Goal: Task Accomplishment & Management: Manage account settings

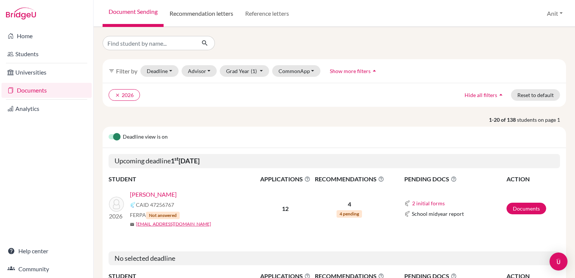
click at [216, 15] on link "Recommendation letters" at bounding box center [202, 13] width 76 height 27
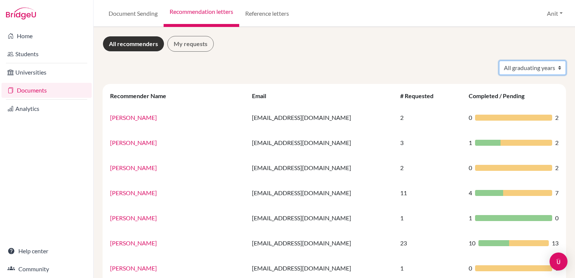
click at [532, 64] on select "All graduating years 2020 2021 2022 2023 2024 2025 2026 2027 2028" at bounding box center [532, 68] width 67 height 14
select select "2026"
click at [499, 61] on select "All graduating years 2020 2021 2022 2023 2024 2025 2026 2027 2028" at bounding box center [532, 68] width 67 height 14
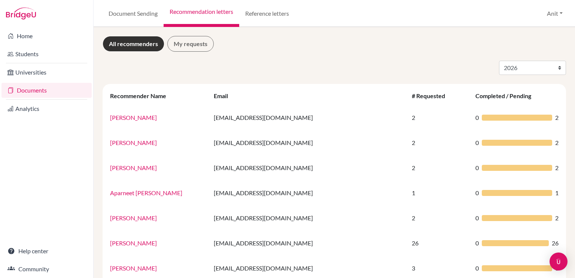
select select "2026"
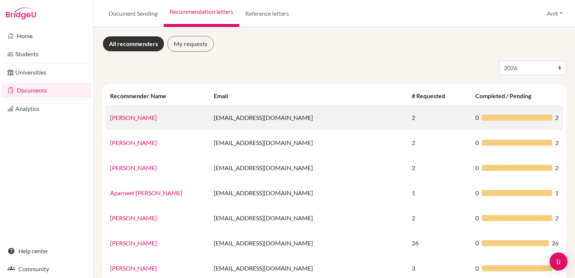
click at [129, 120] on link "Aarav Gupta" at bounding box center [133, 117] width 47 height 7
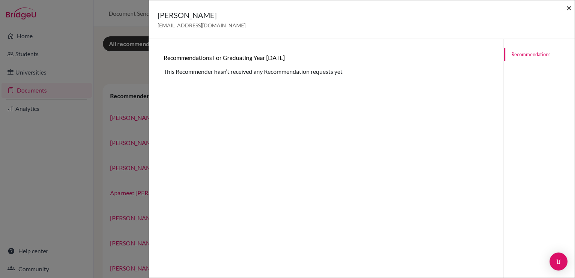
click at [569, 10] on span "×" at bounding box center [568, 7] width 5 height 11
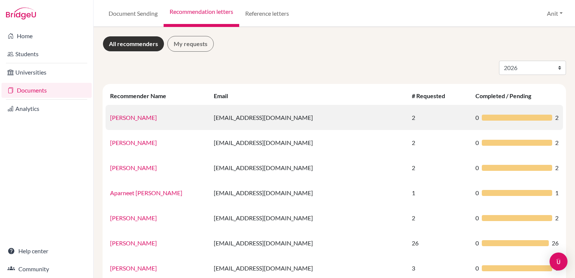
click at [129, 118] on link "Aarav Gupta" at bounding box center [133, 117] width 47 height 7
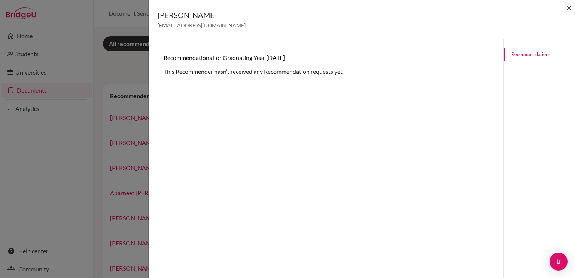
click at [568, 9] on span "×" at bounding box center [568, 7] width 5 height 11
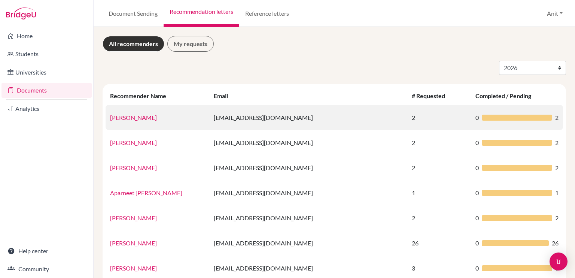
click at [127, 115] on link "Aarav Gupta" at bounding box center [133, 117] width 47 height 7
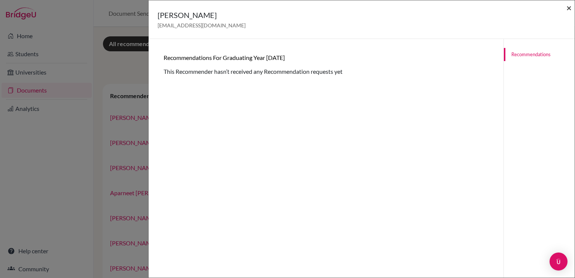
click at [567, 6] on span "×" at bounding box center [568, 7] width 5 height 11
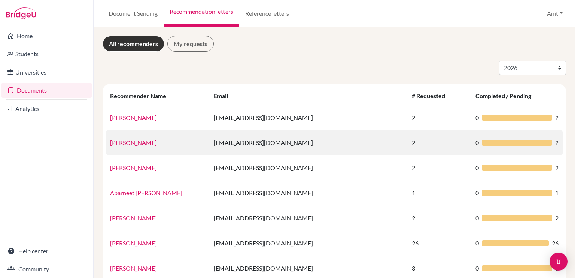
click at [121, 143] on link "Agrima Gandhi" at bounding box center [133, 142] width 47 height 7
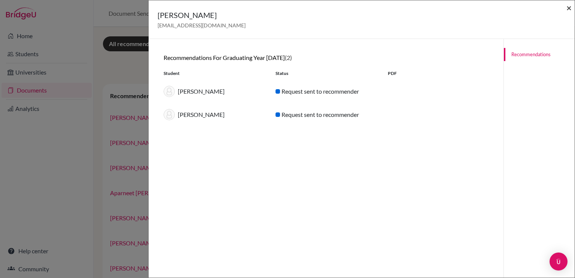
click at [569, 8] on span "×" at bounding box center [568, 7] width 5 height 11
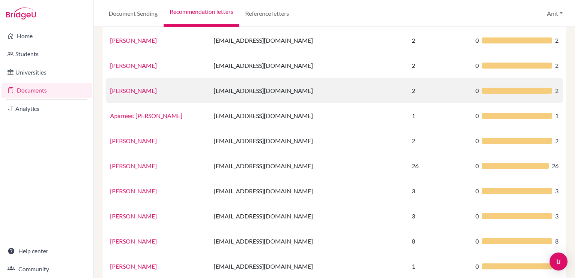
scroll to position [82, 0]
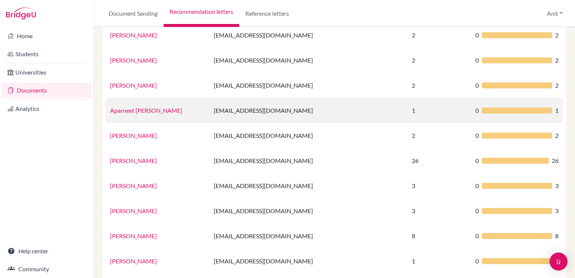
click at [120, 110] on link "Aparneet Mann" at bounding box center [146, 110] width 72 height 7
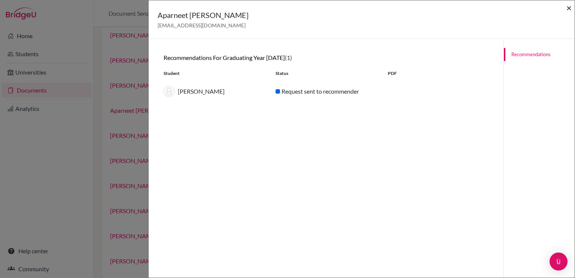
click at [570, 12] on span "×" at bounding box center [568, 7] width 5 height 11
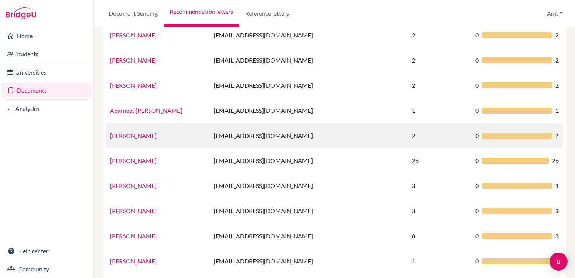
click at [125, 137] on link "Ms Arshpreet Kaur" at bounding box center [133, 135] width 47 height 7
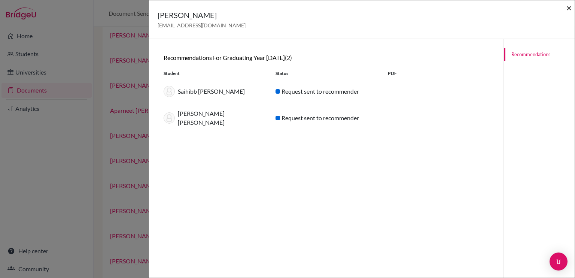
click at [569, 7] on span "×" at bounding box center [568, 7] width 5 height 11
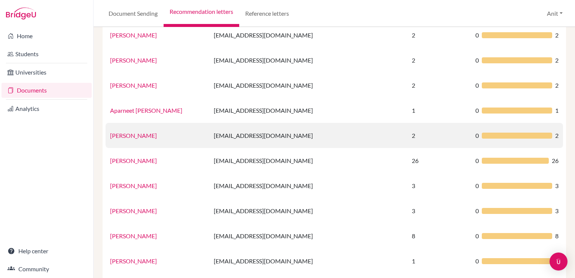
click at [132, 135] on link "Ms Arshpreet Kaur" at bounding box center [133, 135] width 47 height 7
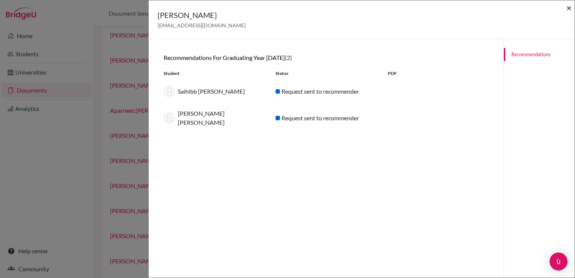
click at [570, 10] on span "×" at bounding box center [568, 7] width 5 height 11
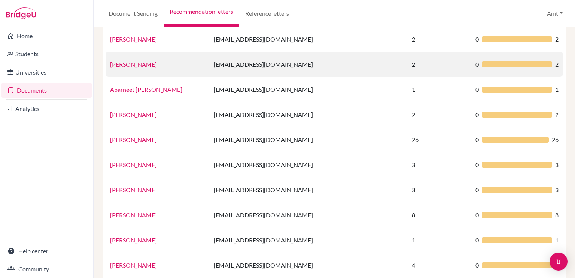
scroll to position [104, 0]
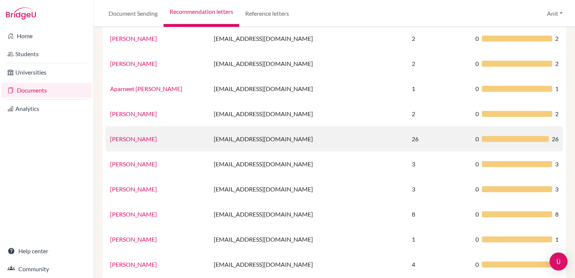
click at [137, 140] on link "Ms.Deepali Aggarwal" at bounding box center [133, 138] width 47 height 7
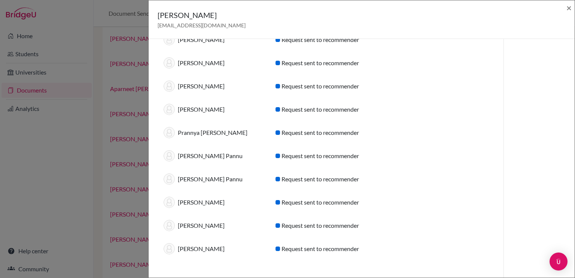
scroll to position [429, 0]
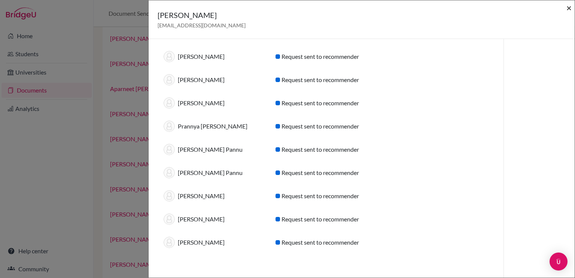
click at [570, 7] on span "×" at bounding box center [568, 7] width 5 height 11
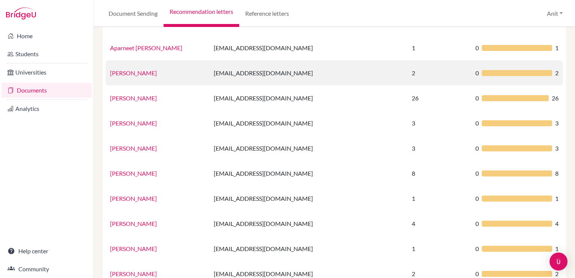
scroll to position [146, 0]
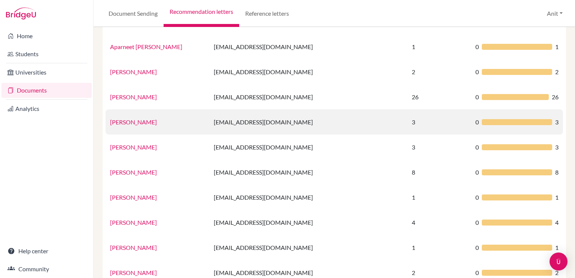
click at [132, 122] on link "Sharanya Goel" at bounding box center [133, 121] width 47 height 7
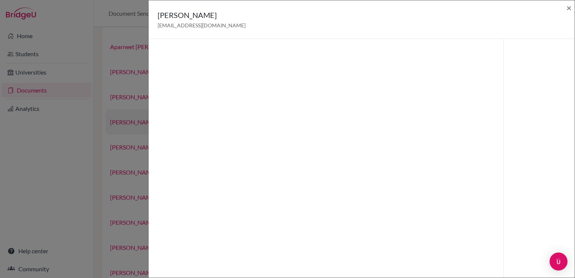
scroll to position [39, 0]
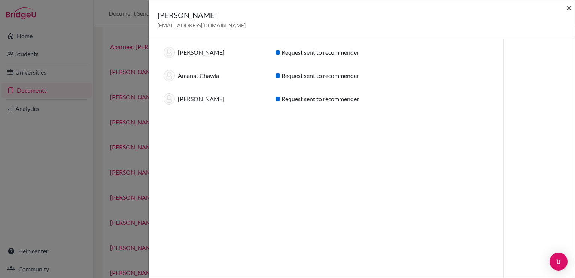
click at [568, 9] on span "×" at bounding box center [568, 7] width 5 height 11
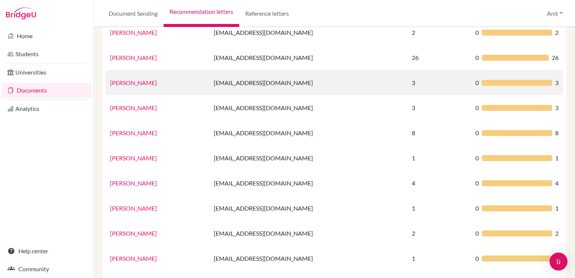
scroll to position [187, 0]
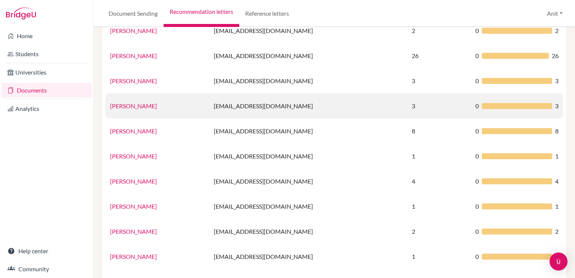
click at [119, 108] on link "Garima Wadhwa" at bounding box center [133, 105] width 47 height 7
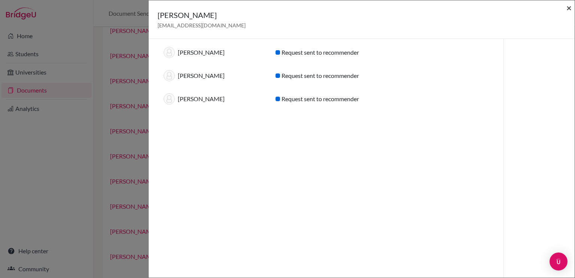
click at [569, 4] on span "×" at bounding box center [568, 7] width 5 height 11
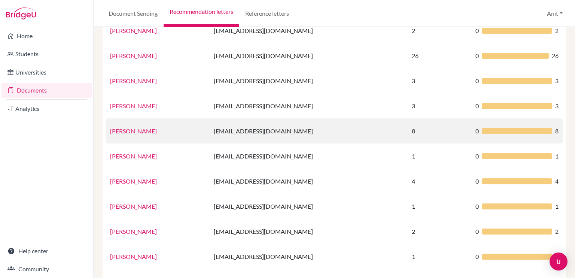
click at [133, 134] on link "Gaythri Thirumalai" at bounding box center [133, 130] width 47 height 7
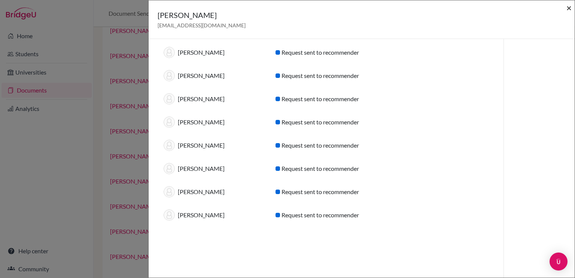
click at [570, 10] on span "×" at bounding box center [568, 7] width 5 height 11
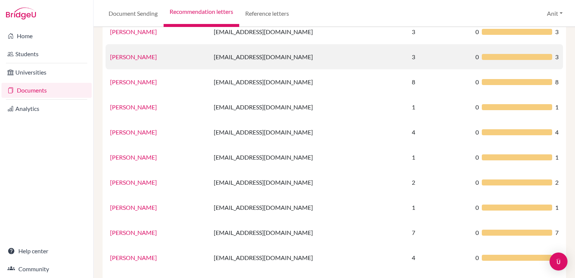
scroll to position [237, 0]
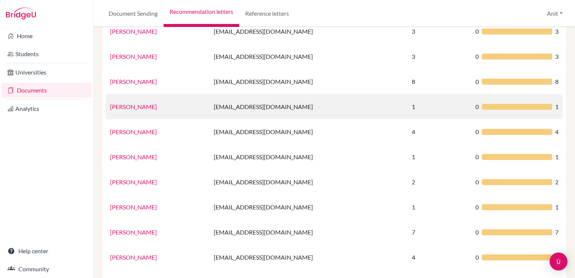
click at [127, 105] on link "Gayatri Mehta" at bounding box center [133, 106] width 47 height 7
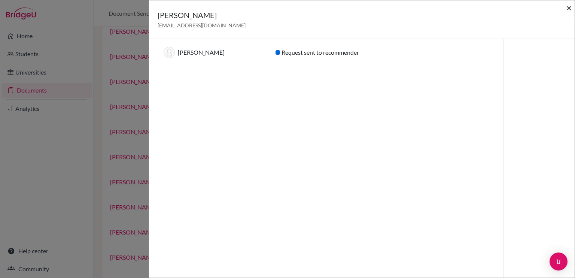
click at [569, 12] on span "×" at bounding box center [568, 7] width 5 height 11
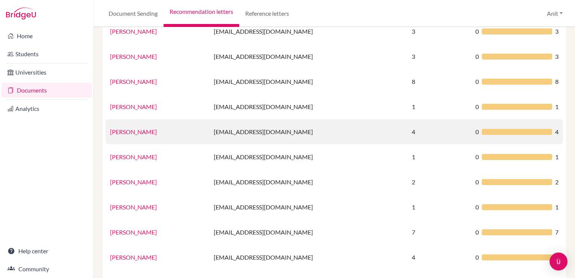
click at [134, 128] on link "Ms Geeta Passi" at bounding box center [133, 131] width 47 height 7
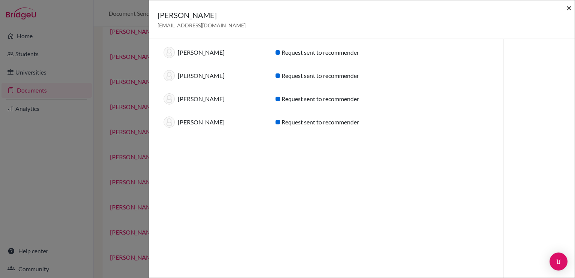
click at [569, 7] on span "×" at bounding box center [568, 7] width 5 height 11
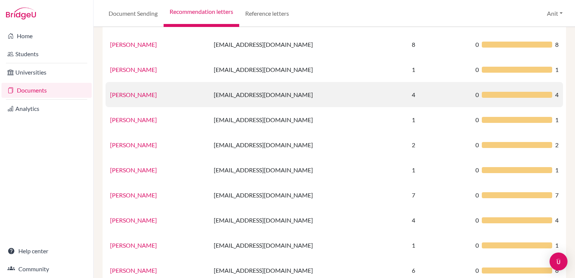
scroll to position [281, 0]
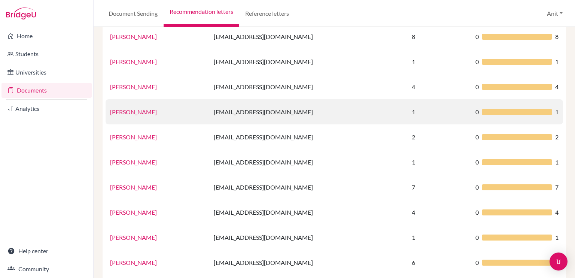
click at [125, 109] on link "Jasleen Kaur" at bounding box center [133, 111] width 47 height 7
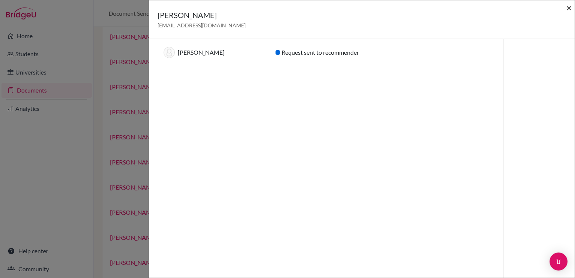
click at [569, 11] on span "×" at bounding box center [568, 7] width 5 height 11
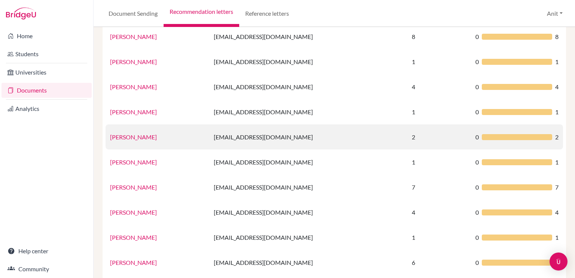
click at [129, 138] on link "Sharanya Goel" at bounding box center [133, 136] width 47 height 7
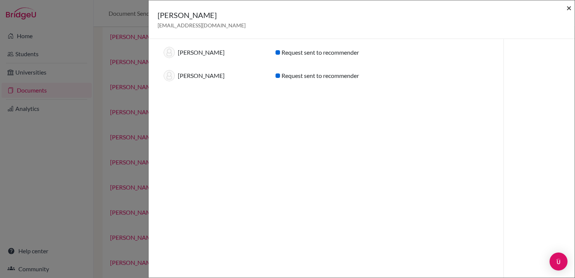
click at [569, 9] on span "×" at bounding box center [568, 7] width 5 height 11
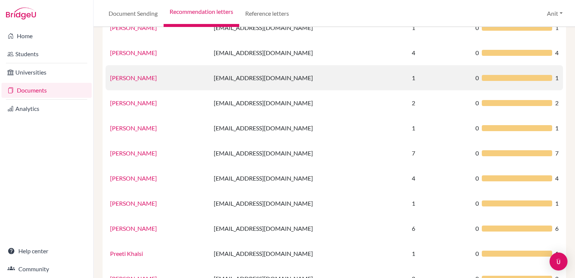
scroll to position [322, 0]
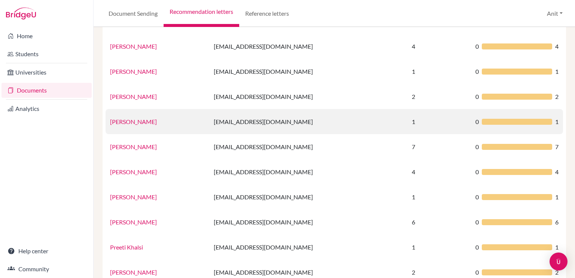
click at [124, 119] on link "Monica Pandey" at bounding box center [133, 121] width 47 height 7
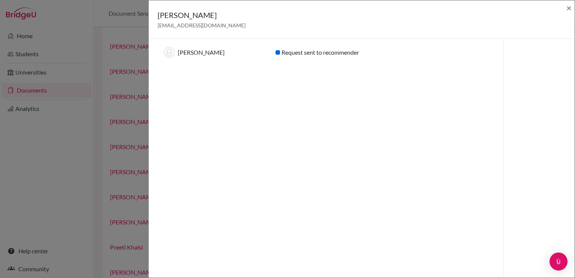
click at [566, 7] on div "Monica Pandey monicapandey@sfhs.in ×" at bounding box center [362, 19] width 420 height 32
click at [569, 9] on span "×" at bounding box center [568, 7] width 5 height 11
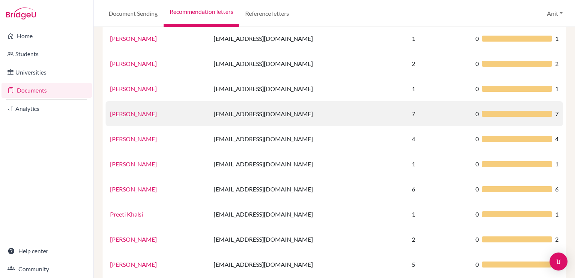
scroll to position [355, 0]
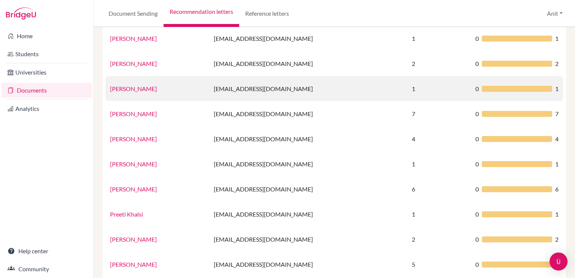
click at [131, 90] on link "Monica Pandey" at bounding box center [133, 88] width 47 height 7
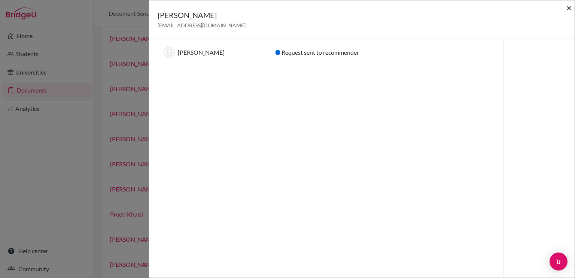
click at [567, 6] on span "×" at bounding box center [568, 7] width 5 height 11
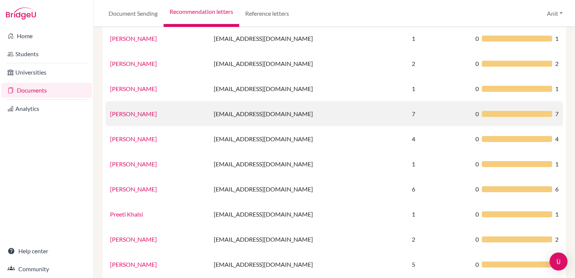
click at [134, 113] on link "Monika Trigotra" at bounding box center [133, 113] width 47 height 7
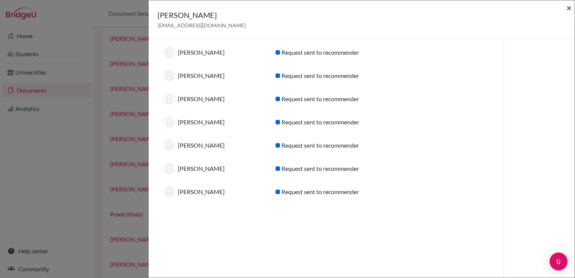
click at [569, 7] on span "×" at bounding box center [568, 7] width 5 height 11
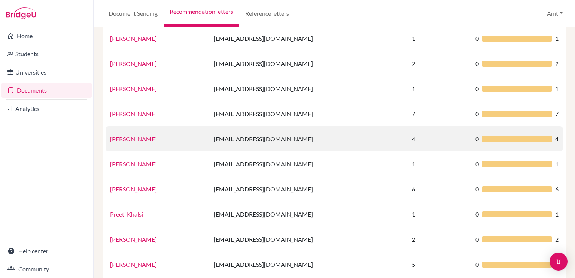
click at [126, 140] on link "Namrata Sharma" at bounding box center [133, 138] width 47 height 7
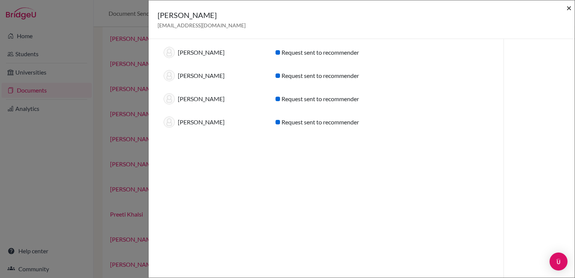
click at [567, 9] on span "×" at bounding box center [568, 7] width 5 height 11
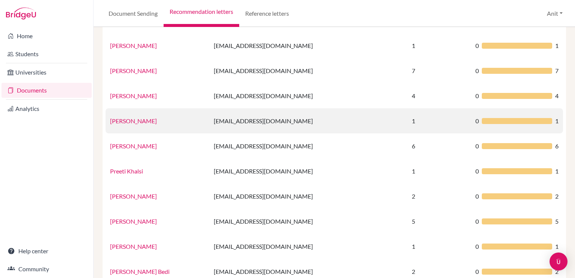
scroll to position [404, 0]
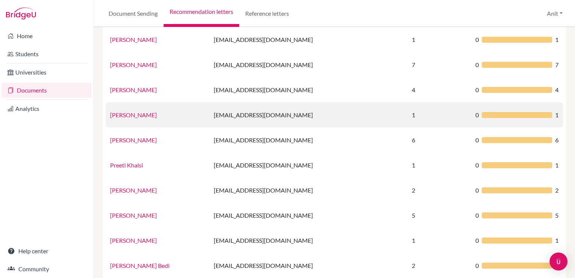
click at [126, 111] on link "Neelima Singh" at bounding box center [133, 114] width 47 height 7
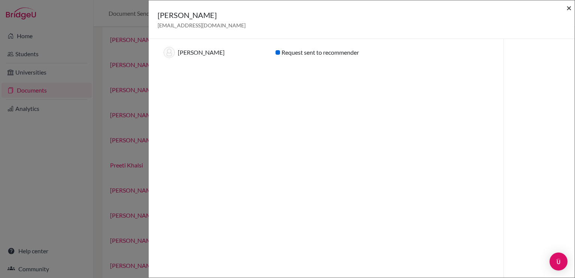
click at [569, 10] on span "×" at bounding box center [568, 7] width 5 height 11
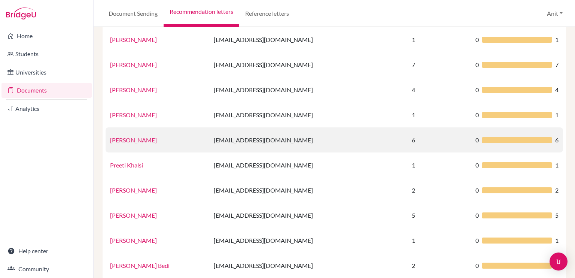
click at [134, 140] on link "Sharanya Goel" at bounding box center [133, 139] width 47 height 7
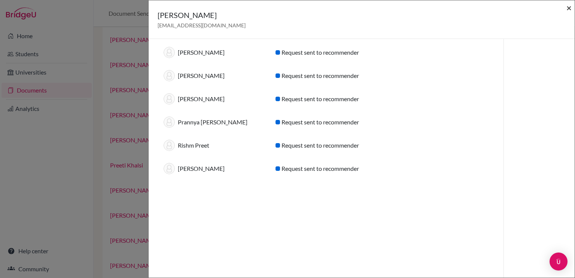
click at [568, 6] on span "×" at bounding box center [568, 7] width 5 height 11
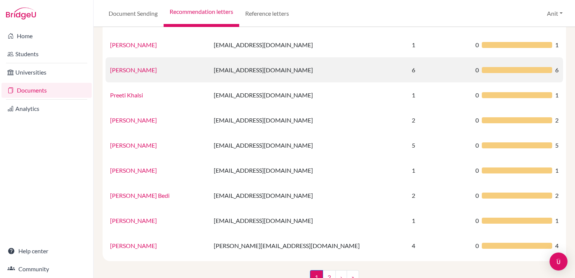
scroll to position [474, 0]
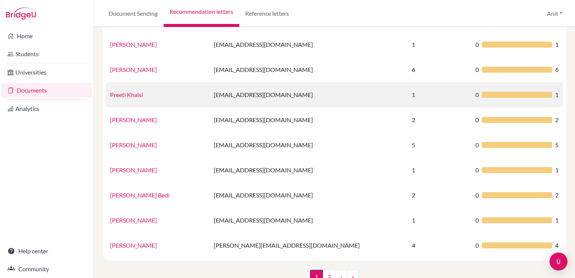
click at [127, 95] on link "Preeti Khalsi" at bounding box center [126, 94] width 33 height 7
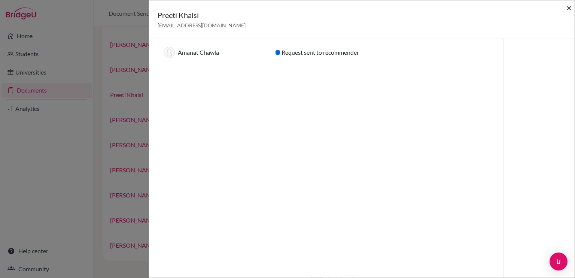
click at [570, 7] on span "×" at bounding box center [568, 7] width 5 height 11
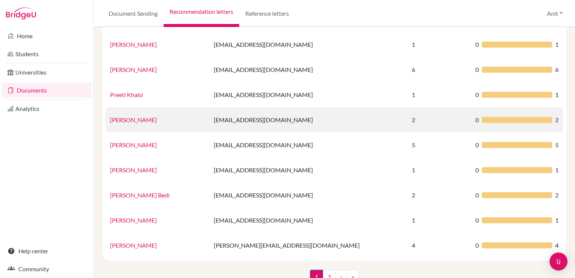
click at [121, 119] on link "Preeti Walia" at bounding box center [133, 119] width 47 height 7
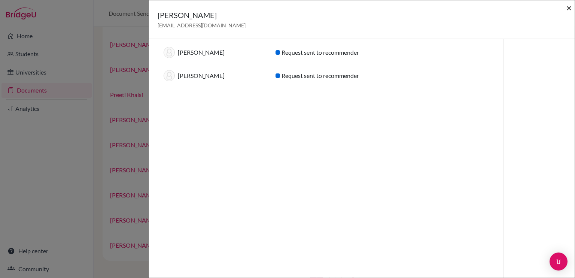
click at [569, 9] on span "×" at bounding box center [568, 7] width 5 height 11
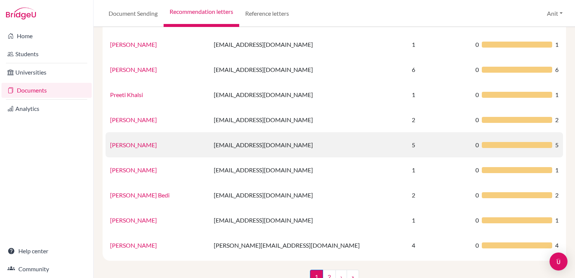
click at [119, 144] on link "Puja Goyal" at bounding box center [133, 144] width 47 height 7
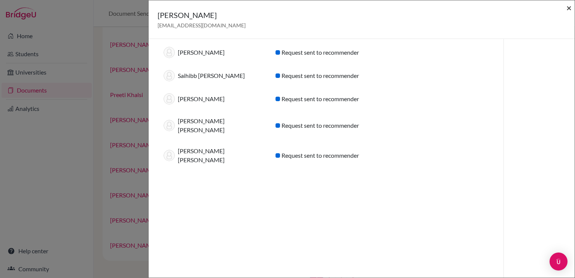
click at [567, 12] on span "×" at bounding box center [568, 7] width 5 height 11
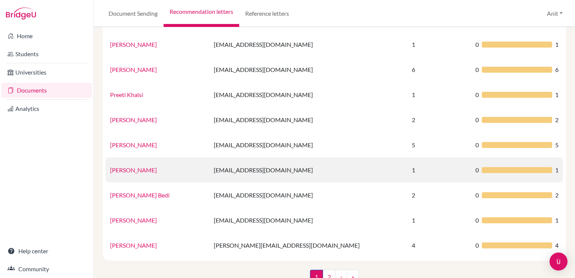
scroll to position [495, 0]
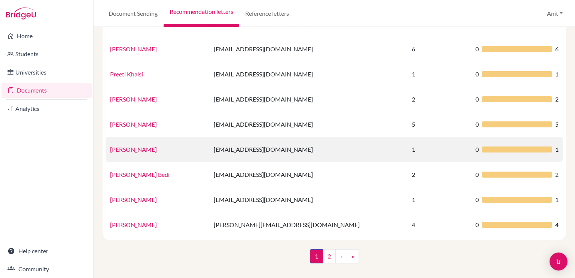
click at [134, 149] on link "Rajinder Kaur" at bounding box center [133, 149] width 47 height 7
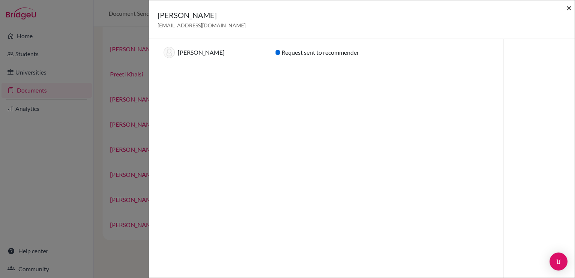
click at [569, 10] on span "×" at bounding box center [568, 7] width 5 height 11
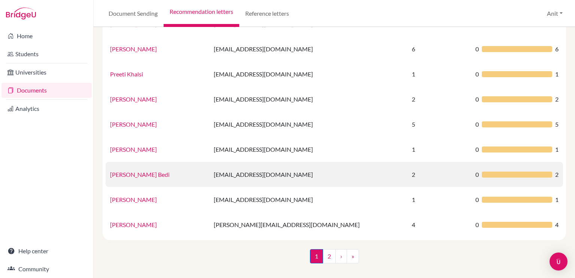
click at [148, 172] on link "Ramanjot Kaur Bedi" at bounding box center [140, 174] width 60 height 7
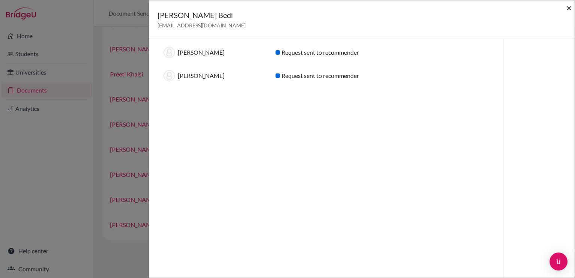
click at [569, 12] on span "×" at bounding box center [568, 7] width 5 height 11
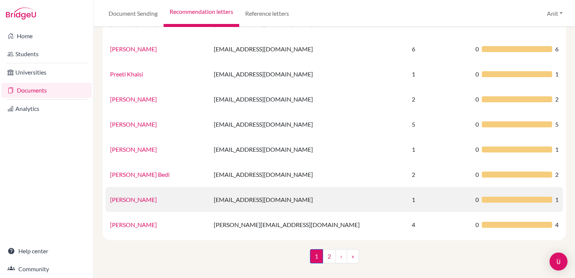
click at [133, 202] on link "Ms. Ramanjot Kaur" at bounding box center [133, 199] width 47 height 7
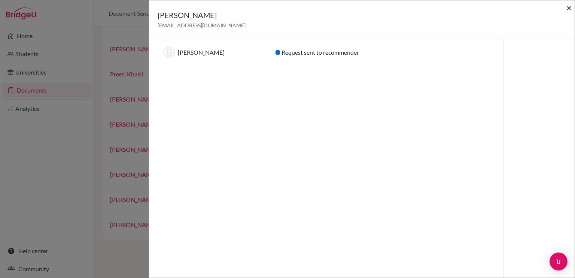
click at [569, 10] on span "×" at bounding box center [568, 7] width 5 height 11
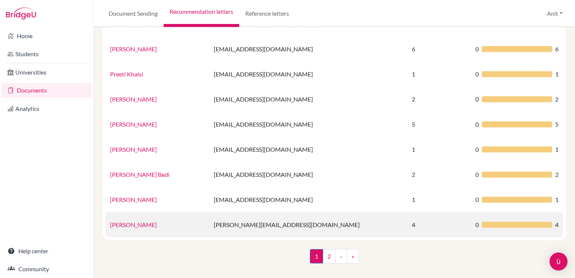
click at [126, 225] on link "Rohit Gupta" at bounding box center [133, 224] width 47 height 7
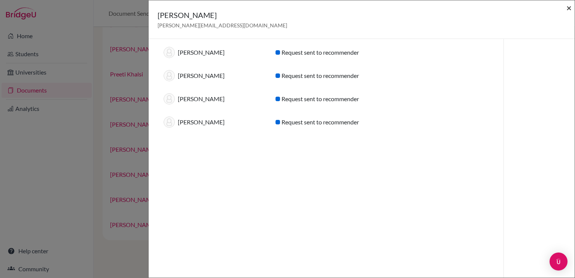
click at [570, 5] on span "×" at bounding box center [568, 7] width 5 height 11
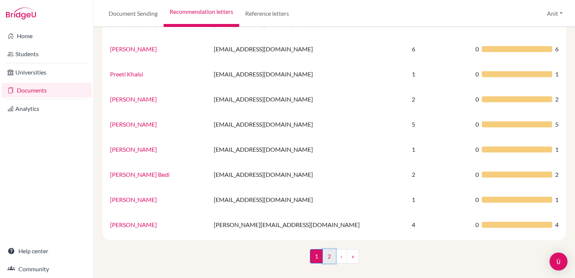
click at [328, 255] on link "2" at bounding box center [329, 256] width 13 height 14
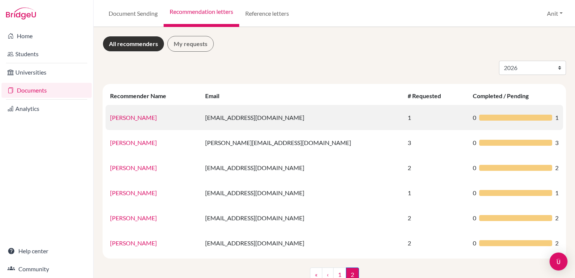
click at [128, 116] on link "Rohit Rana" at bounding box center [133, 117] width 47 height 7
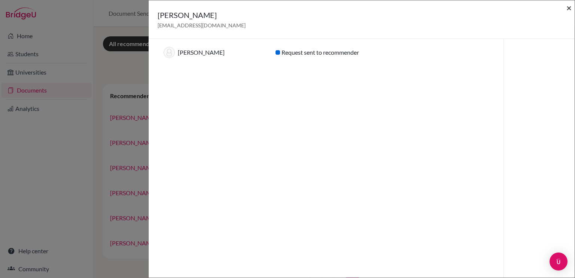
click at [569, 9] on span "×" at bounding box center [568, 7] width 5 height 11
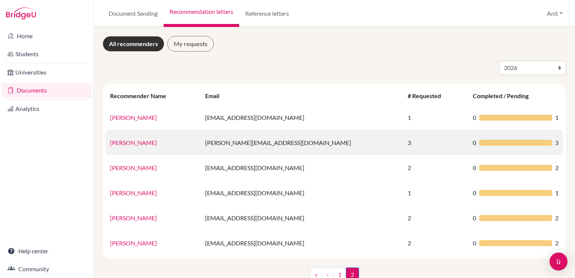
click at [141, 144] on link "Samidhi Bhardwaj" at bounding box center [133, 142] width 47 height 7
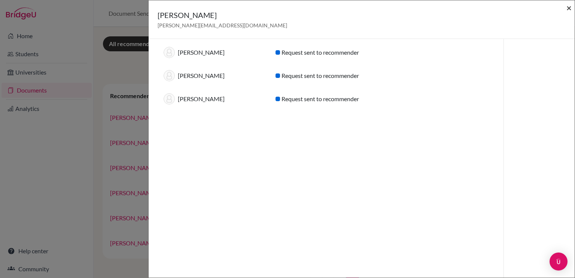
click at [571, 9] on span "×" at bounding box center [568, 7] width 5 height 11
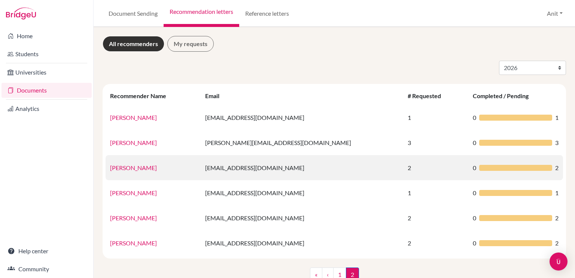
click at [118, 170] on link "Shivani Dwivedi" at bounding box center [133, 167] width 47 height 7
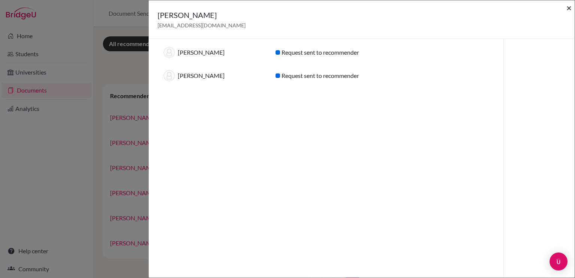
click at [569, 9] on span "×" at bounding box center [568, 7] width 5 height 11
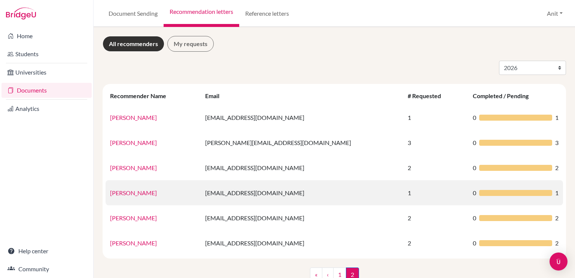
click at [119, 194] on link "Sumita Verma" at bounding box center [133, 192] width 47 height 7
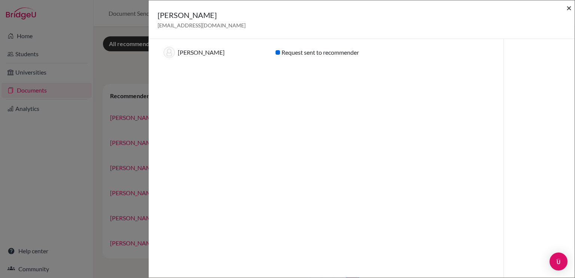
click at [569, 8] on span "×" at bounding box center [568, 7] width 5 height 11
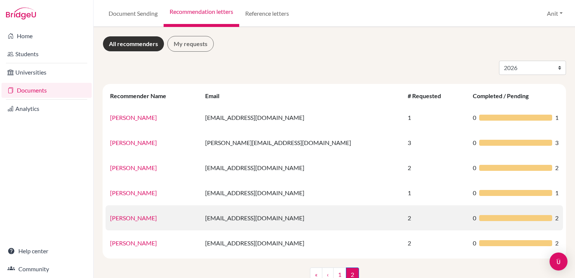
click at [129, 220] on link "Suresh Saini" at bounding box center [133, 217] width 47 height 7
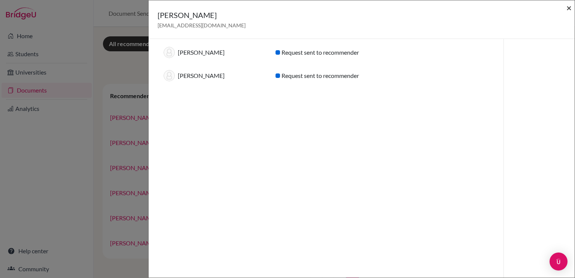
click at [569, 9] on span "×" at bounding box center [568, 7] width 5 height 11
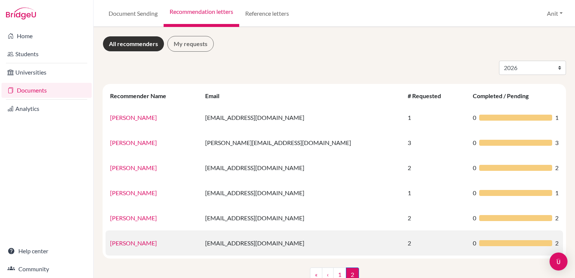
click at [138, 243] on link "Tulika Pushkarna" at bounding box center [133, 242] width 47 height 7
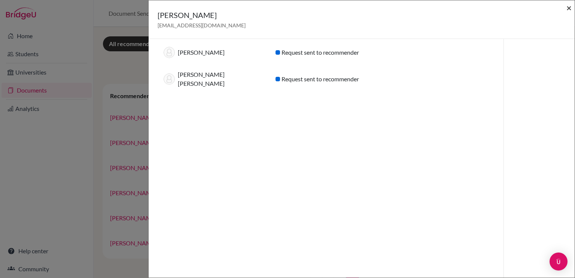
click at [569, 4] on span "×" at bounding box center [568, 7] width 5 height 11
